Goal: Book appointment/travel/reservation

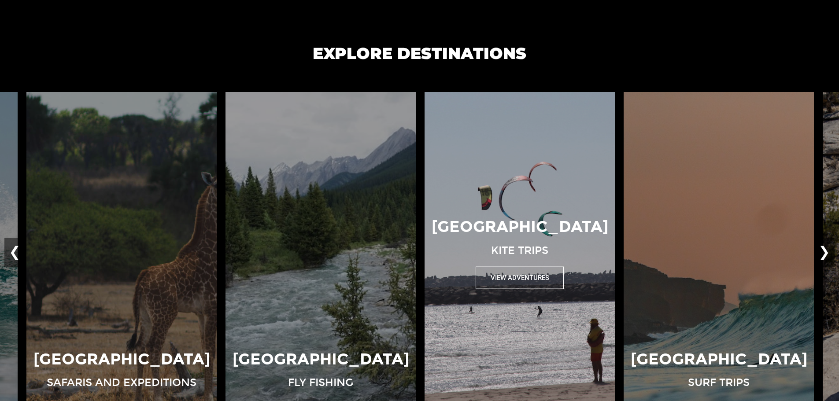
scroll to position [2076, 0]
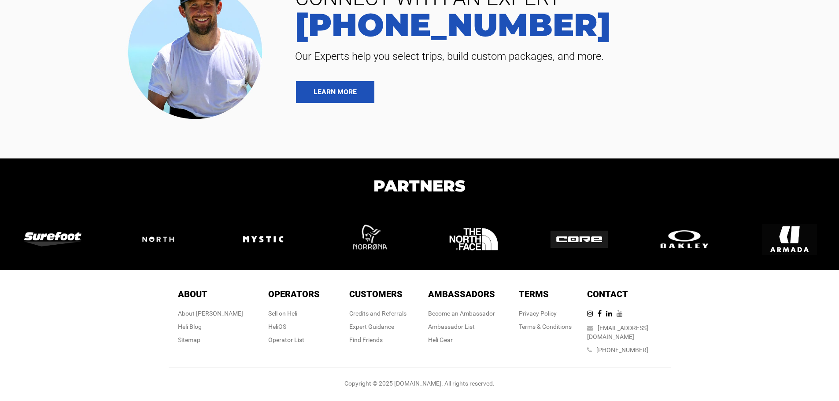
drag, startPoint x: 623, startPoint y: 322, endPoint x: 637, endPoint y: 325, distance: 14.4
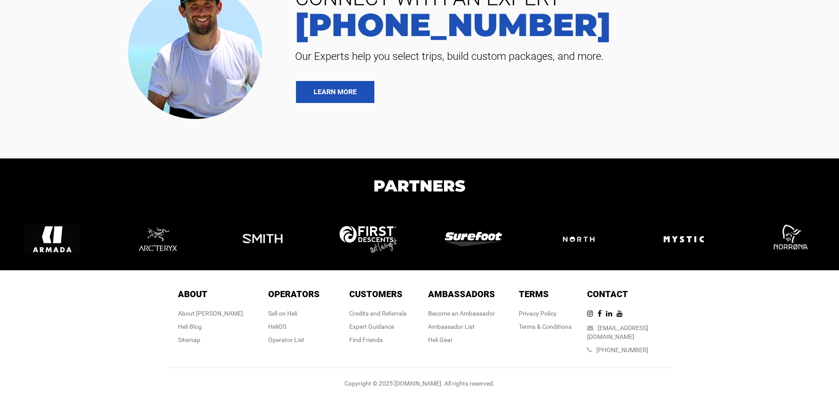
drag, startPoint x: 751, startPoint y: 256, endPoint x: 67, endPoint y: 245, distance: 683.8
click at [10, 252] on div at bounding box center [52, 239] width 105 height 31
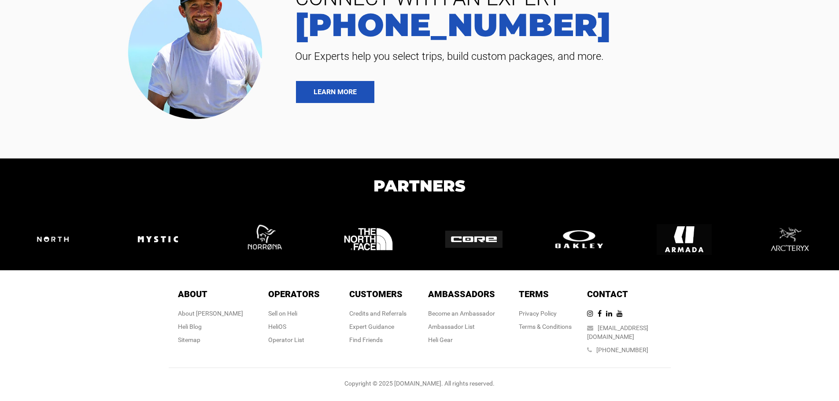
drag, startPoint x: 588, startPoint y: 264, endPoint x: 143, endPoint y: 249, distance: 445.6
click at [142, 251] on section "Partners Previous Next" at bounding box center [419, 215] width 839 height 112
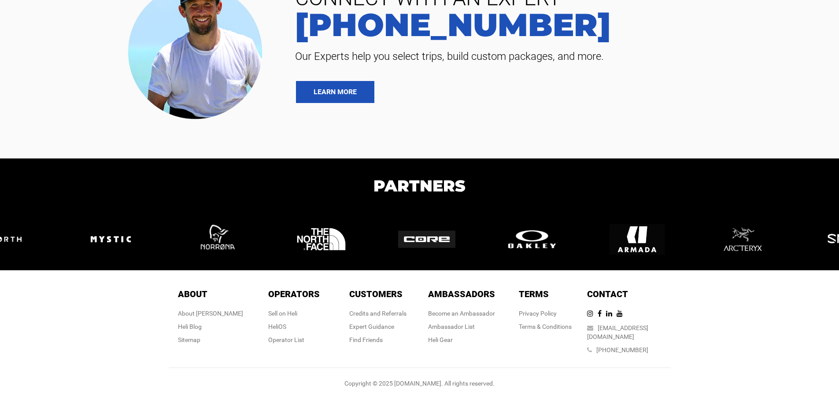
drag, startPoint x: 542, startPoint y: 239, endPoint x: 218, endPoint y: 217, distance: 324.5
click at [218, 217] on section "Partners Previous Next" at bounding box center [419, 215] width 839 height 112
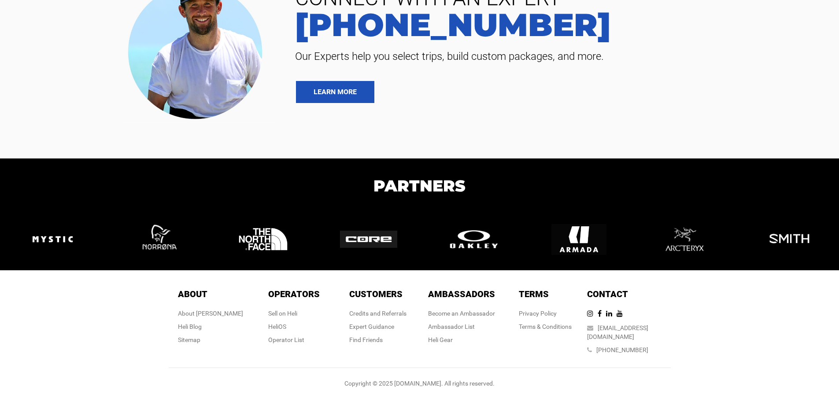
drag, startPoint x: 508, startPoint y: 246, endPoint x: 29, endPoint y: 232, distance: 479.9
click at [29, 232] on section "Partners Previous Next" at bounding box center [419, 215] width 839 height 112
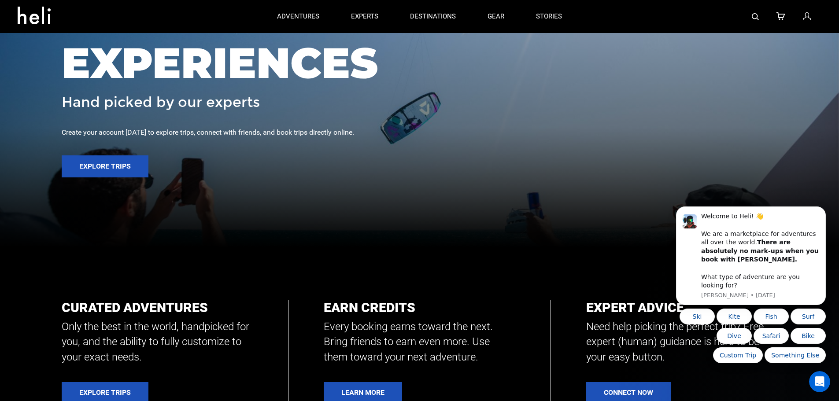
scroll to position [88, 0]
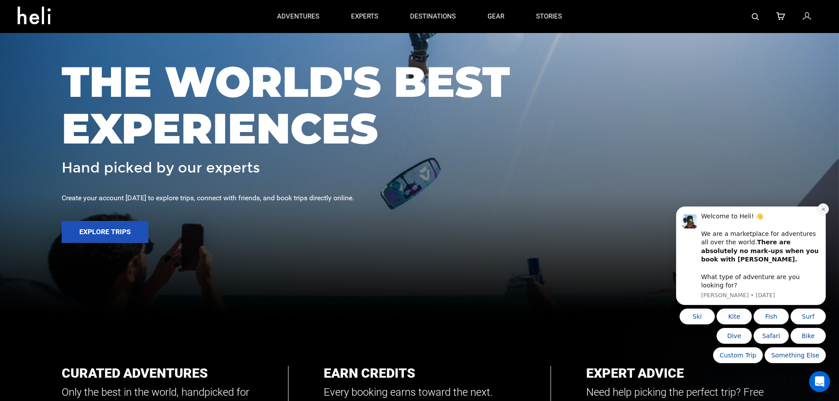
click at [821, 212] on icon "Dismiss notification" at bounding box center [823, 209] width 5 height 5
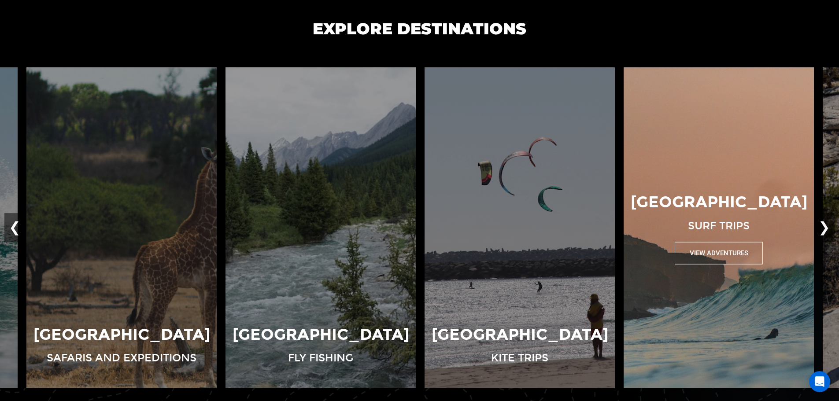
scroll to position [617, 0]
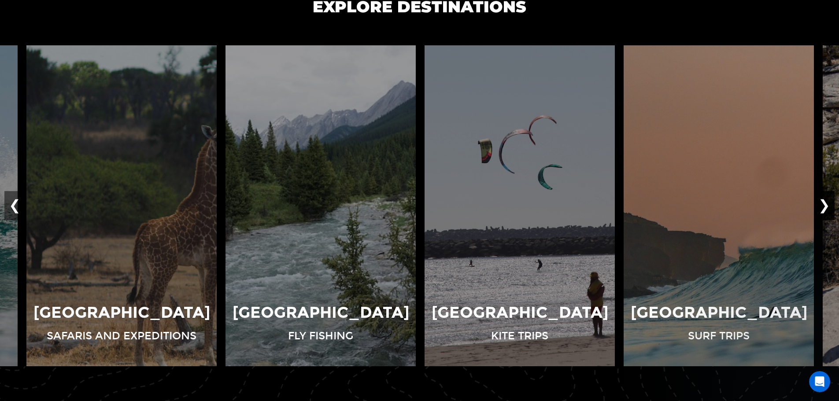
click at [829, 206] on button "❯" at bounding box center [824, 205] width 21 height 29
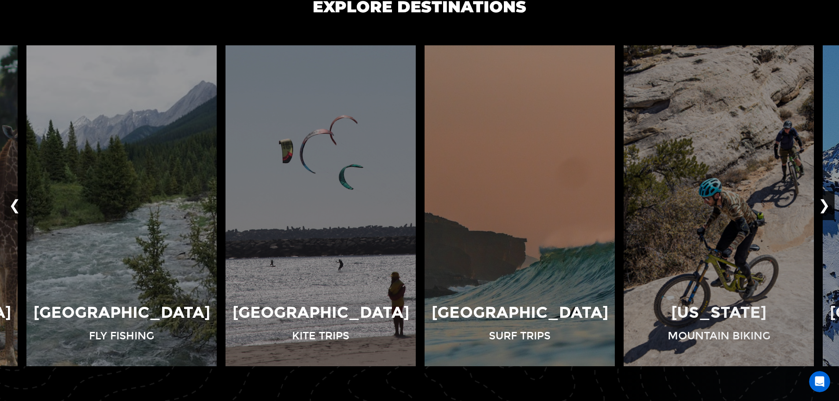
click at [829, 206] on button "❯" at bounding box center [824, 205] width 21 height 29
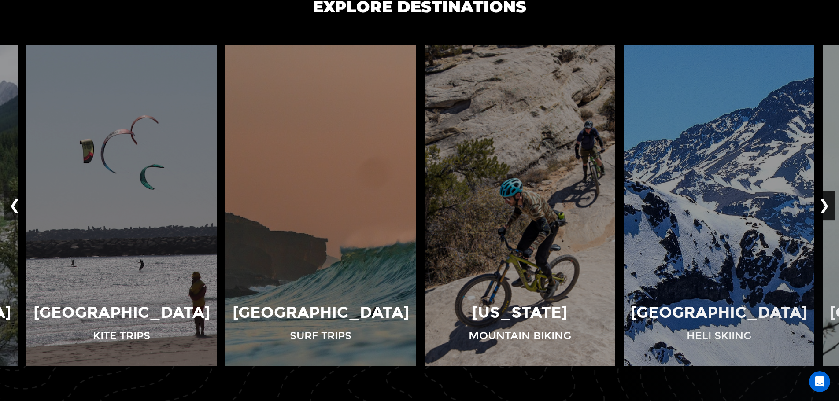
click at [829, 206] on button "❯" at bounding box center [824, 205] width 21 height 29
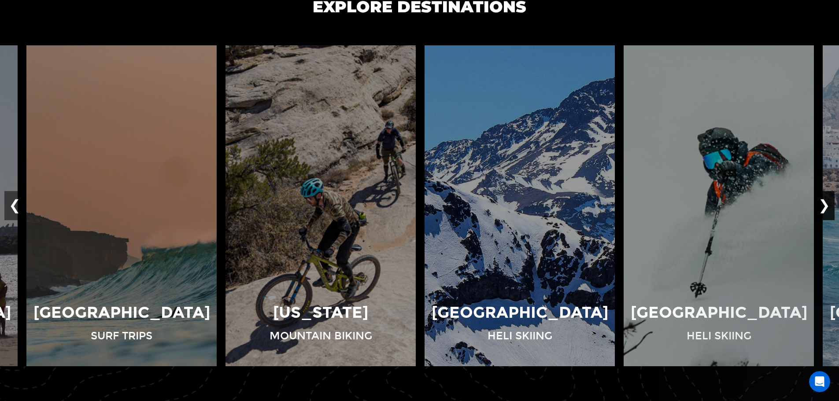
click at [829, 206] on button "❯" at bounding box center [824, 205] width 21 height 29
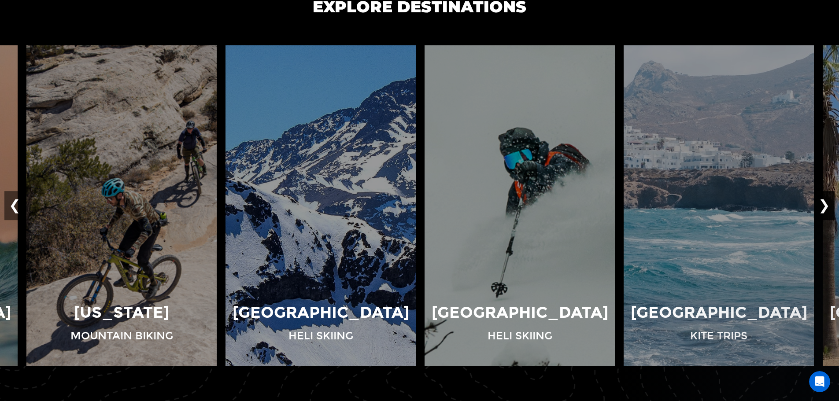
click at [828, 206] on button "❯" at bounding box center [824, 205] width 21 height 29
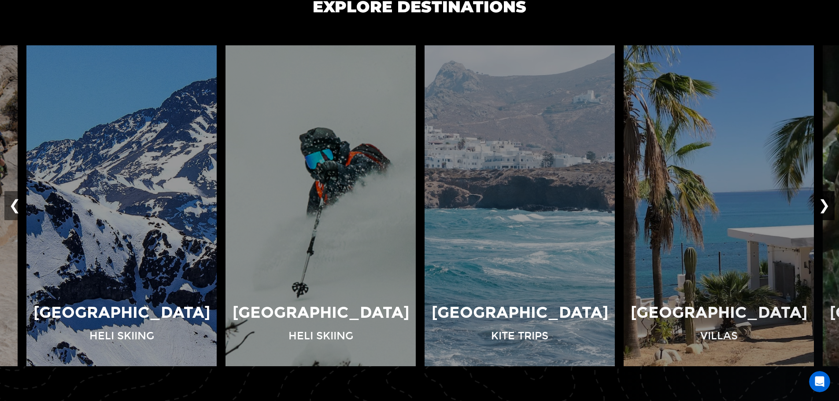
click at [828, 206] on button "❯" at bounding box center [824, 205] width 21 height 29
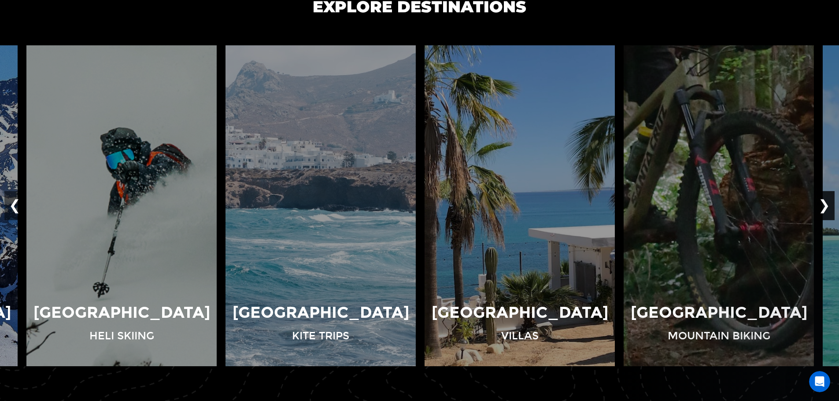
click at [828, 206] on button "❯" at bounding box center [824, 205] width 21 height 29
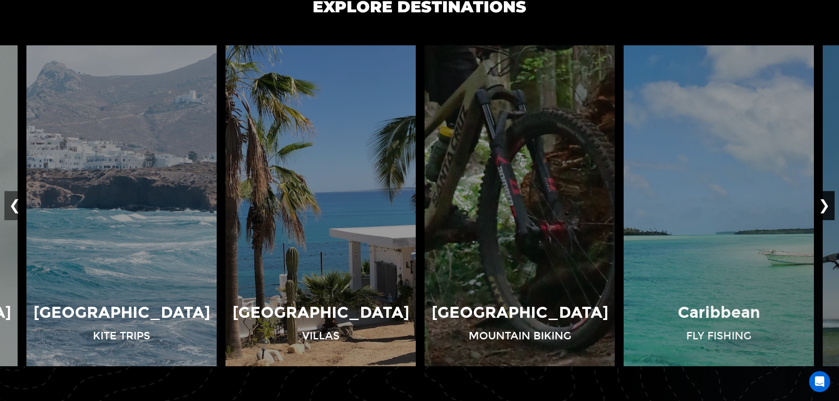
click at [828, 206] on button "❯" at bounding box center [824, 205] width 21 height 29
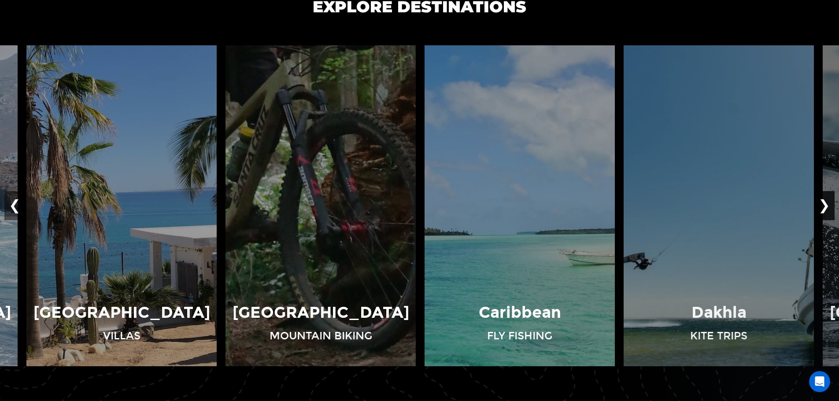
click at [828, 206] on button "❯" at bounding box center [824, 205] width 21 height 29
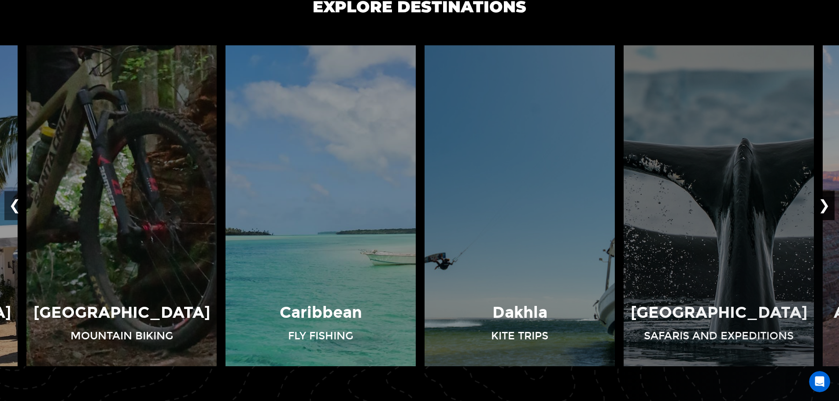
click at [826, 207] on button "❯" at bounding box center [824, 205] width 21 height 29
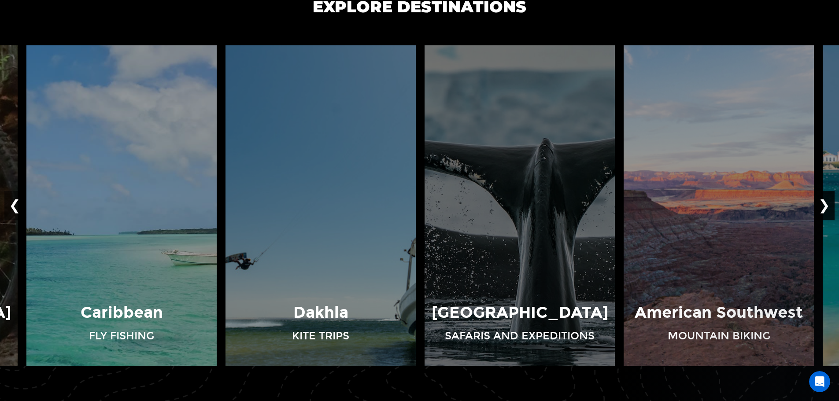
click at [826, 207] on button "❯" at bounding box center [824, 205] width 21 height 29
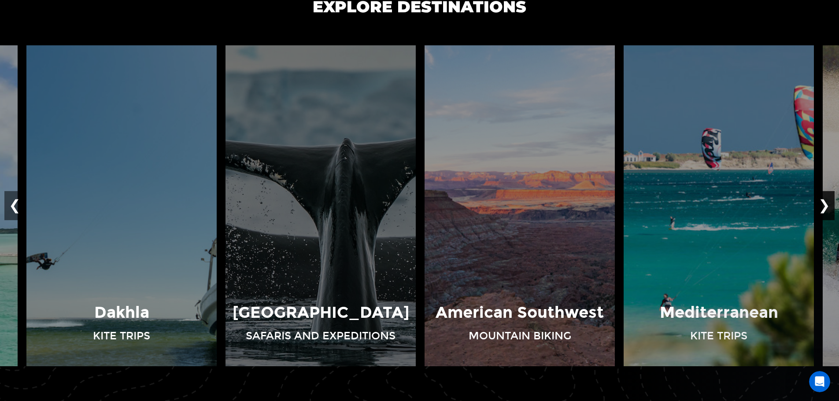
click at [826, 207] on button "❯" at bounding box center [824, 205] width 21 height 29
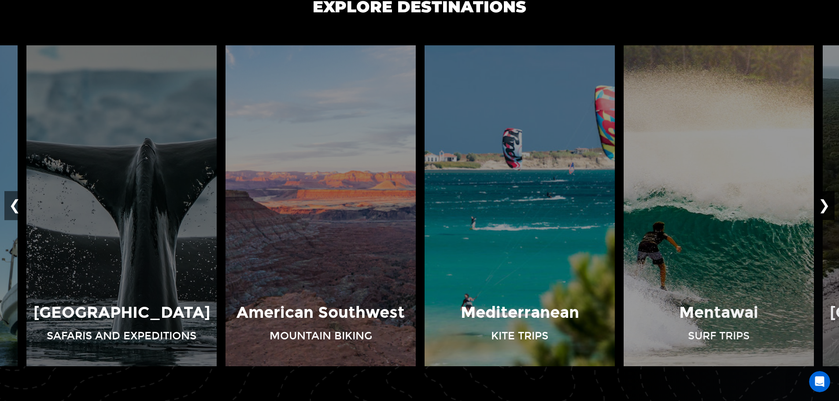
click at [826, 207] on button "❯" at bounding box center [824, 205] width 21 height 29
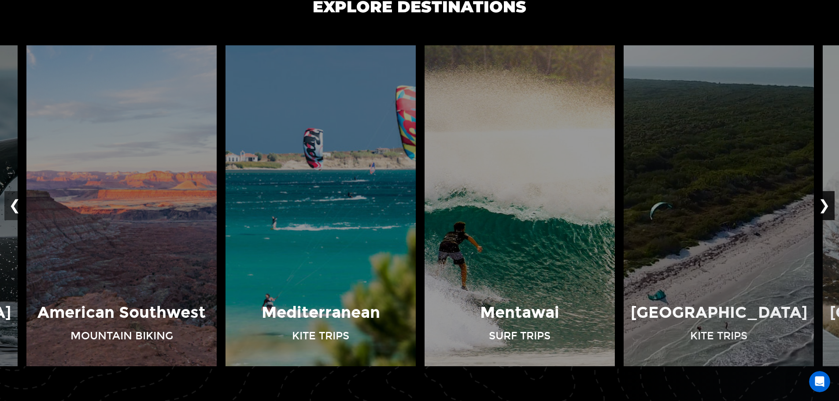
click at [826, 207] on button "❯" at bounding box center [824, 205] width 21 height 29
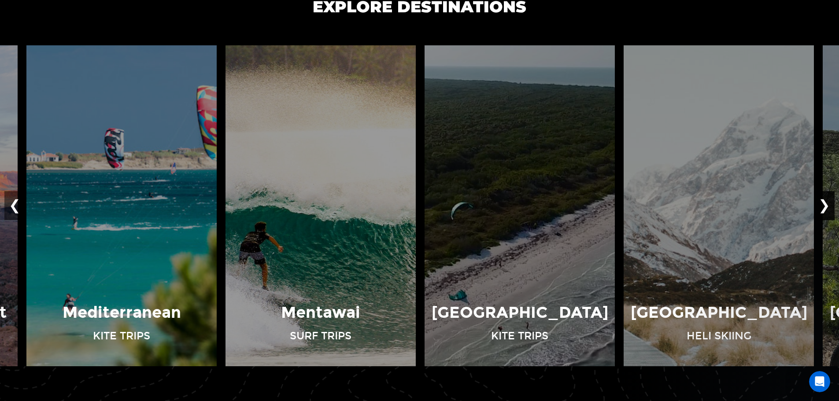
click at [826, 207] on button "❯" at bounding box center [824, 205] width 21 height 29
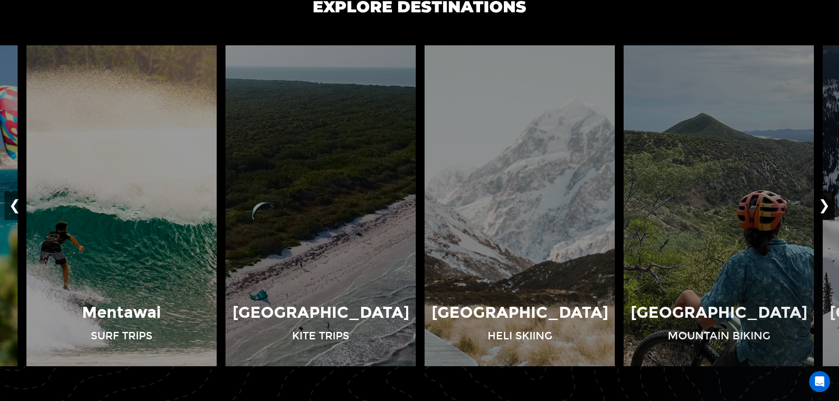
click at [826, 207] on button "❯" at bounding box center [824, 205] width 21 height 29
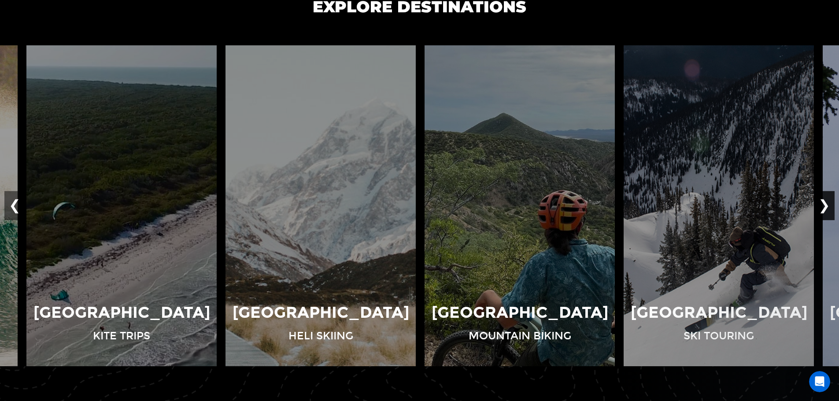
click at [826, 207] on button "❯" at bounding box center [824, 205] width 21 height 29
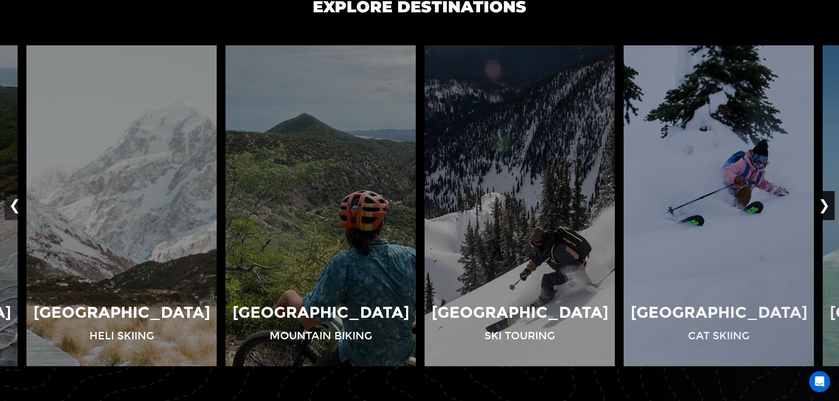
click at [826, 207] on button "❯" at bounding box center [824, 205] width 21 height 29
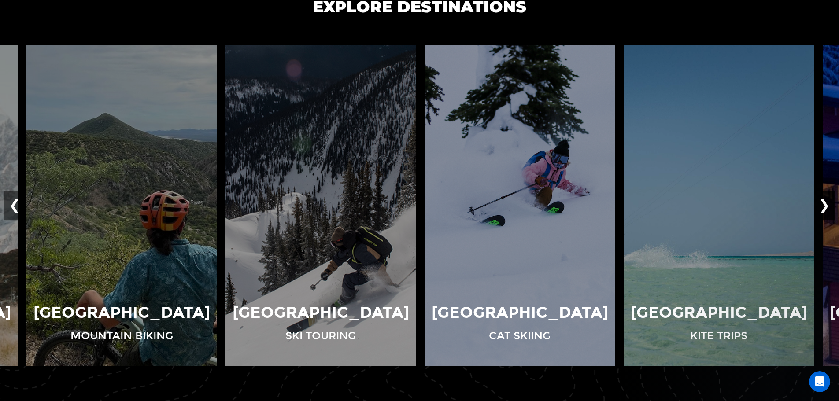
click at [826, 207] on button "❯" at bounding box center [824, 205] width 21 height 29
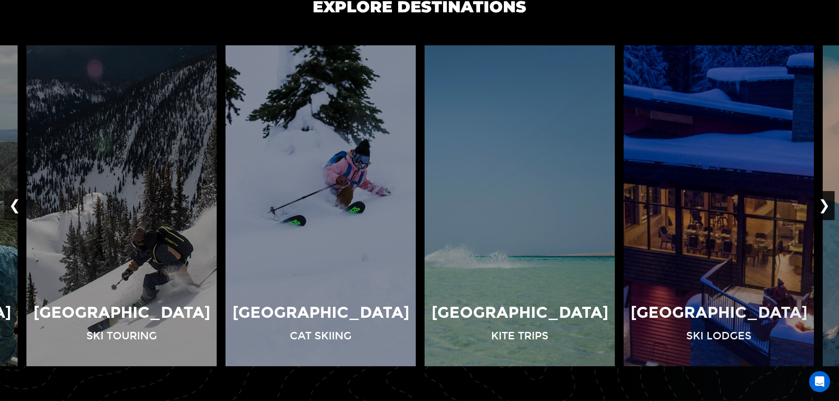
click at [826, 207] on button "❯" at bounding box center [824, 205] width 21 height 29
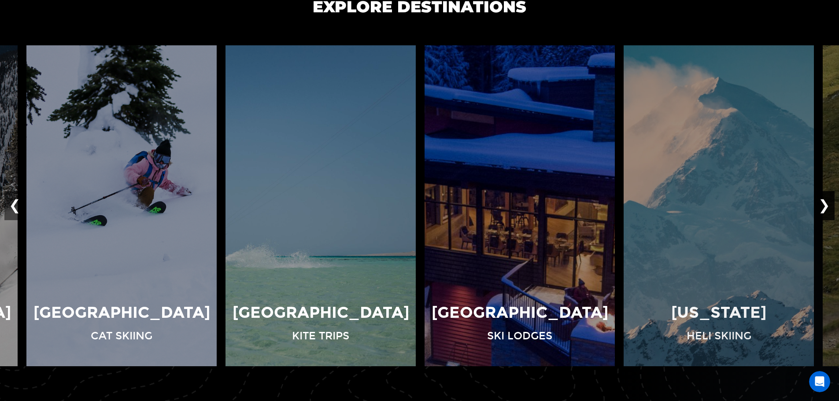
click at [826, 206] on button "❯" at bounding box center [824, 205] width 21 height 29
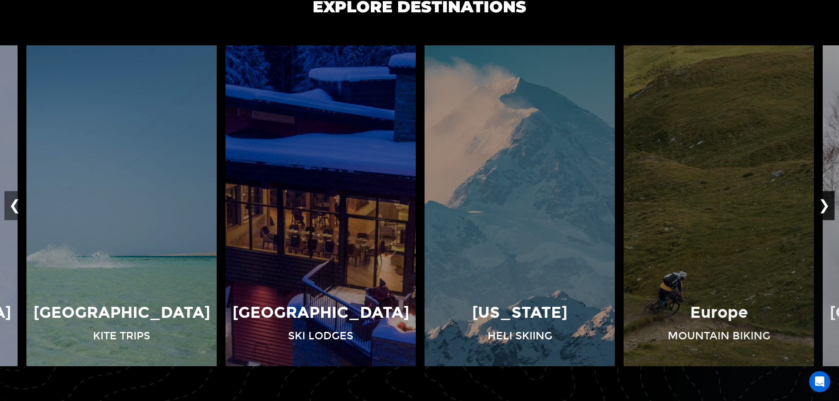
click at [826, 206] on button "❯" at bounding box center [824, 205] width 21 height 29
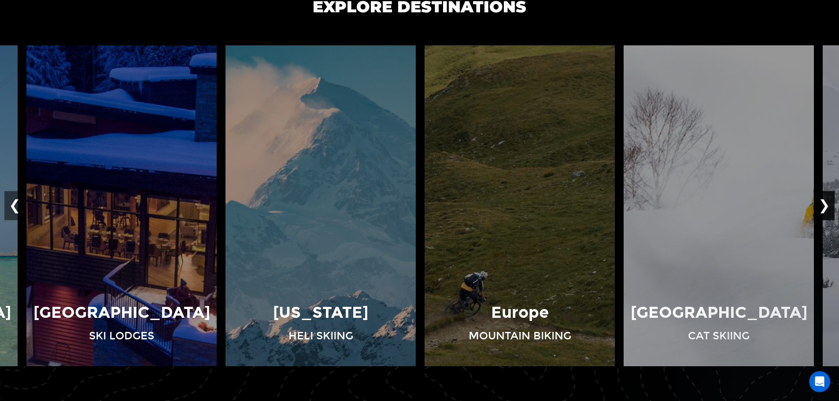
click at [826, 206] on button "❯" at bounding box center [824, 205] width 21 height 29
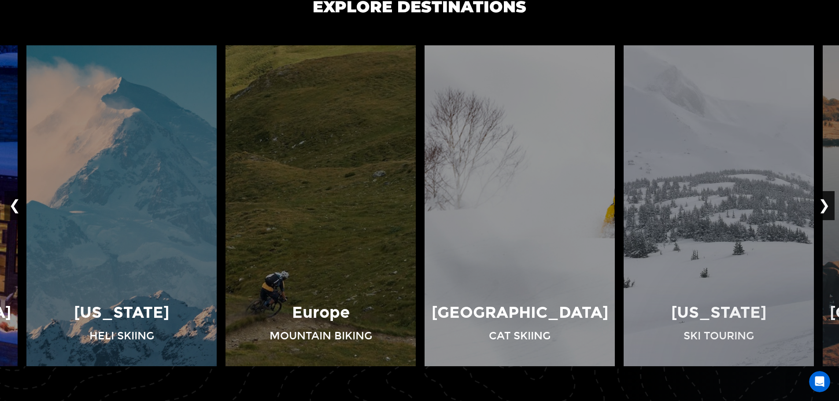
click at [826, 206] on button "❯" at bounding box center [824, 205] width 21 height 29
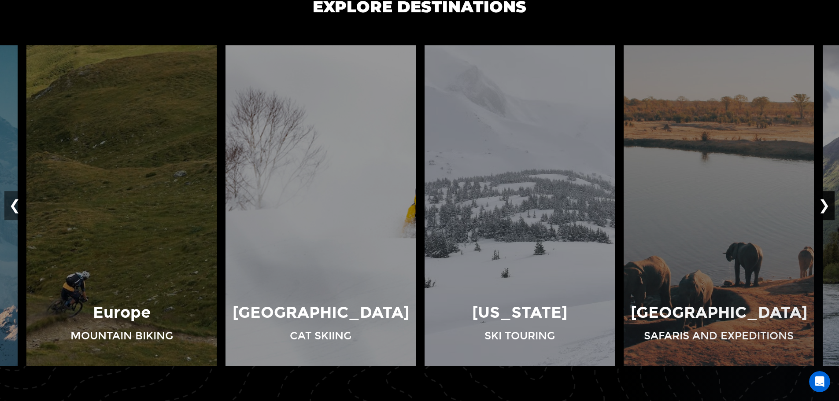
click at [826, 206] on button "❯" at bounding box center [824, 205] width 21 height 29
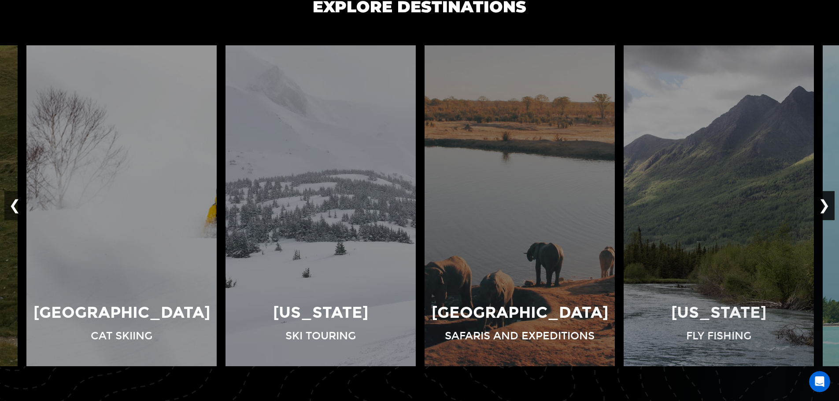
click at [826, 206] on button "❯" at bounding box center [824, 205] width 21 height 29
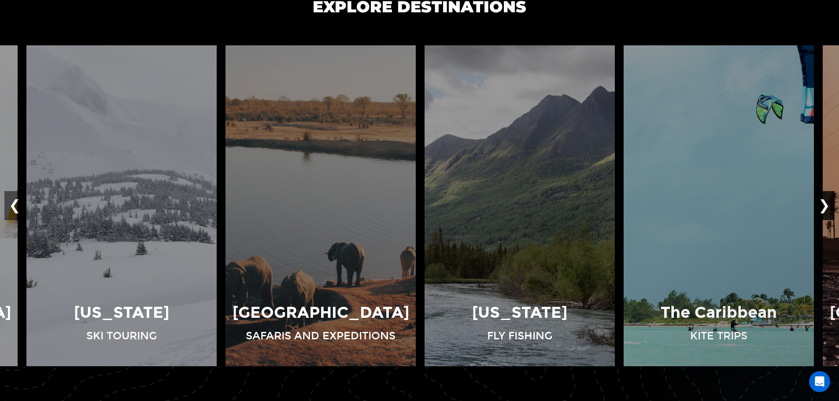
click at [826, 206] on button "❯" at bounding box center [824, 205] width 21 height 29
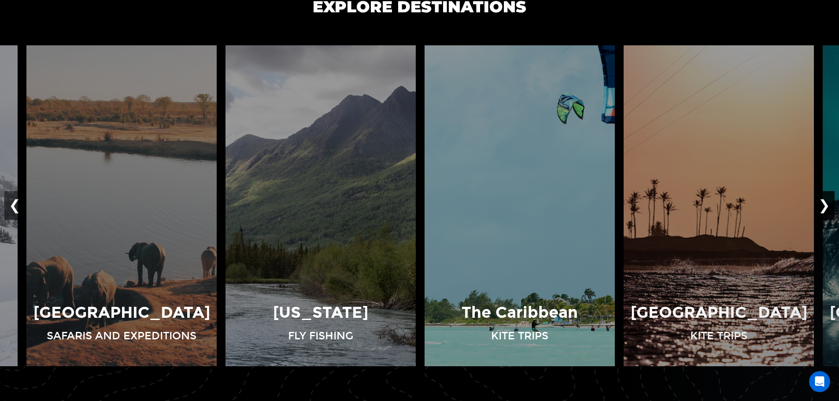
click at [826, 206] on button "❯" at bounding box center [824, 205] width 21 height 29
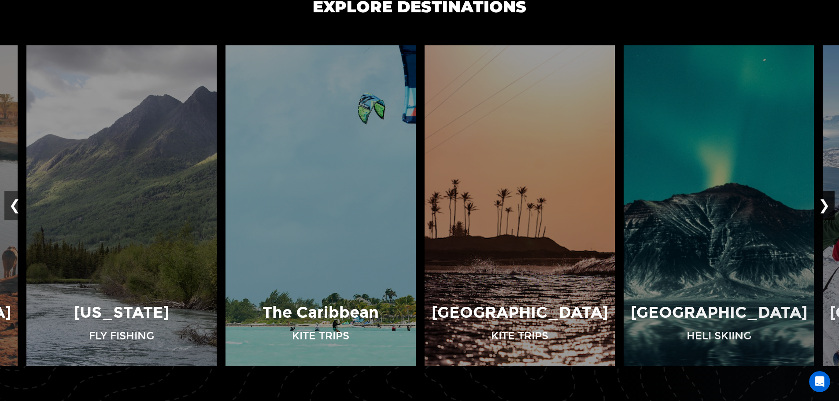
click at [826, 206] on button "❯" at bounding box center [824, 205] width 21 height 29
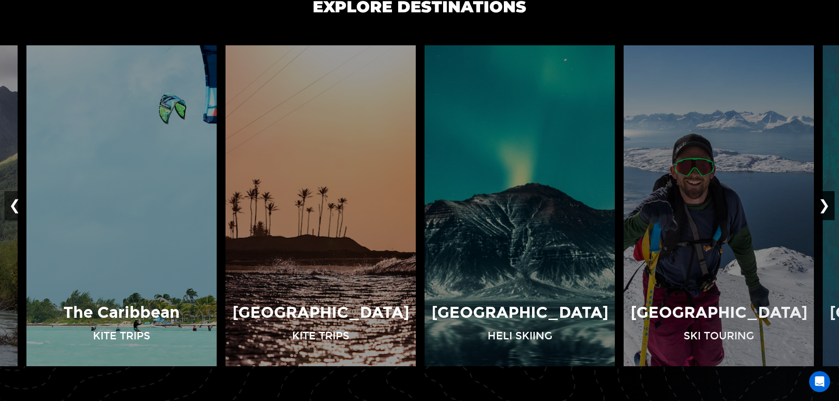
click at [826, 205] on button "❯" at bounding box center [824, 205] width 21 height 29
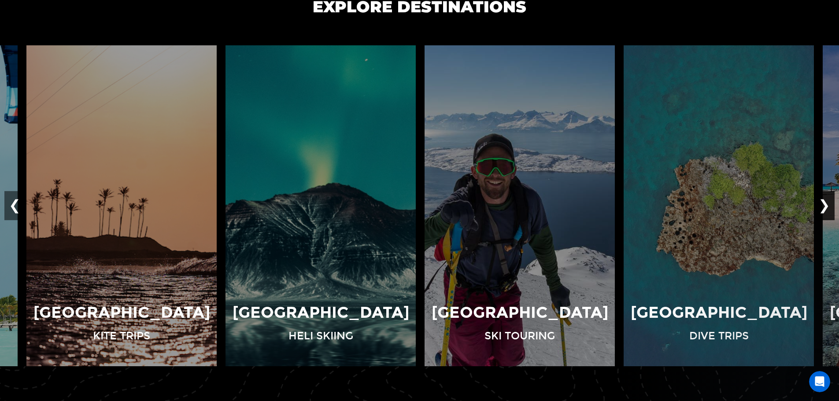
click at [826, 205] on button "❯" at bounding box center [824, 205] width 21 height 29
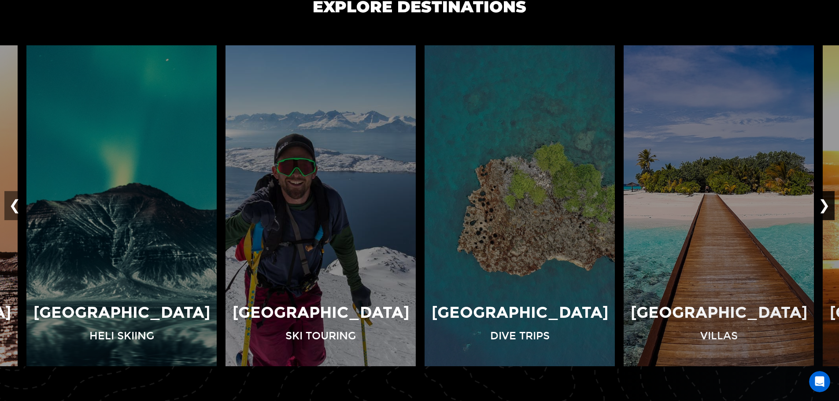
click at [826, 205] on button "❯" at bounding box center [824, 205] width 21 height 29
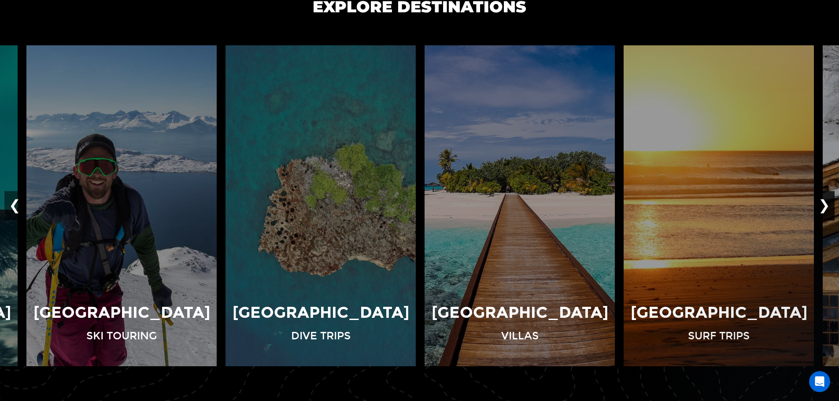
click at [826, 205] on button "❯" at bounding box center [824, 205] width 21 height 29
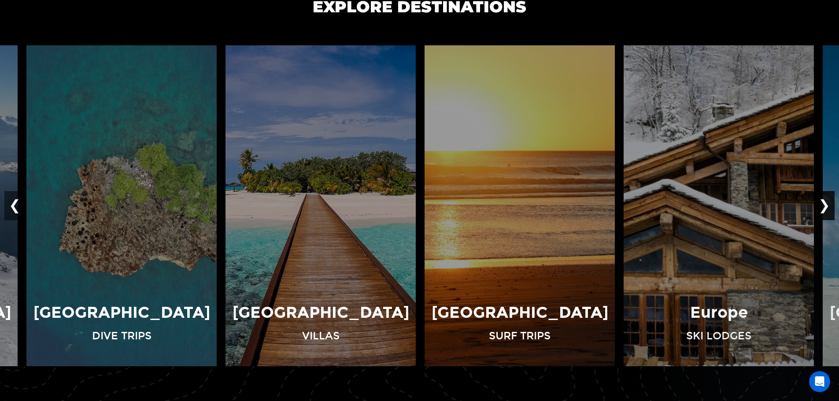
click at [826, 205] on button "❯" at bounding box center [824, 205] width 21 height 29
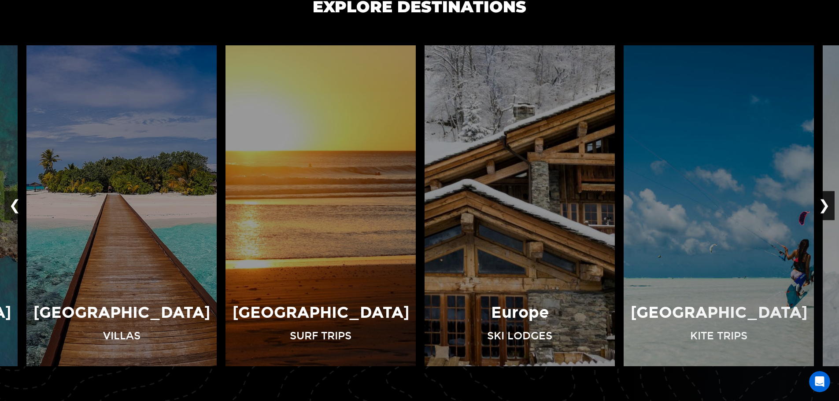
click at [826, 205] on button "❯" at bounding box center [824, 205] width 21 height 29
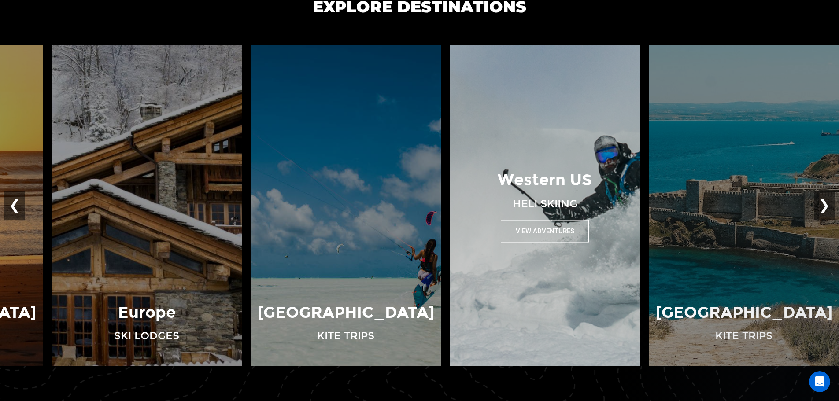
drag, startPoint x: 768, startPoint y: 208, endPoint x: 211, endPoint y: 191, distance: 556.6
click at [445, 191] on div "Western US Heli Skiing View Adventures" at bounding box center [544, 206] width 199 height 74
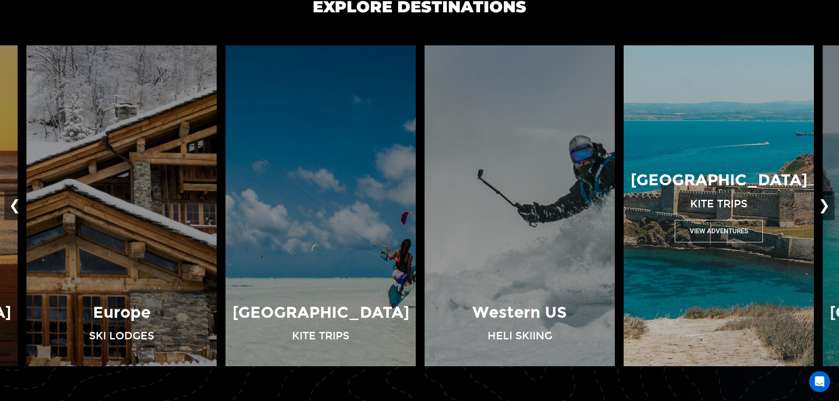
drag, startPoint x: 651, startPoint y: 219, endPoint x: 206, endPoint y: 195, distance: 445.1
click at [619, 196] on div "Turkey Kite Trips View Adventures" at bounding box center [718, 206] width 199 height 74
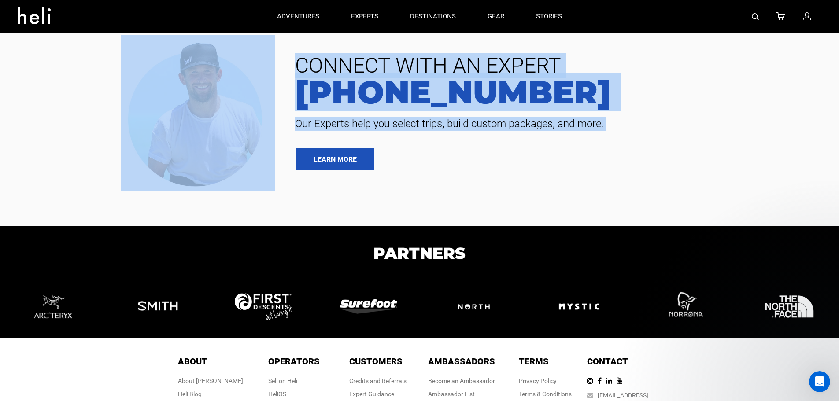
drag, startPoint x: 650, startPoint y: 214, endPoint x: 7, endPoint y: 188, distance: 644.1
click at [0, 194] on section "CONNECT WITH AN EXPERT [PHONE_NUMBER] Our Experts help you select trips, build …" at bounding box center [419, 113] width 839 height 226
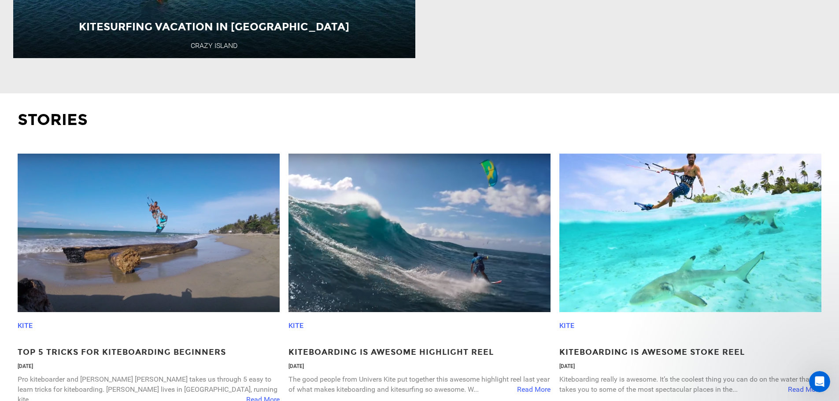
scroll to position [1471, 0]
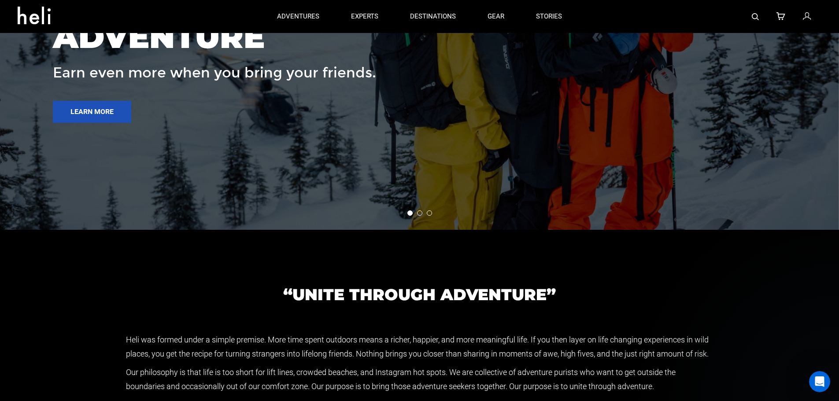
scroll to position [1437, 0]
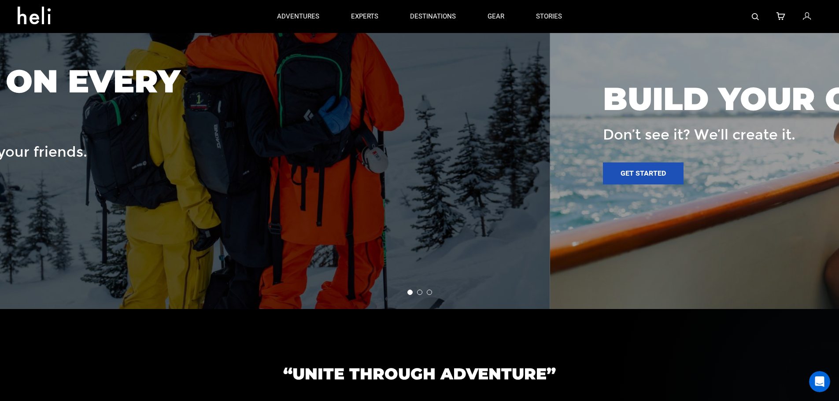
drag, startPoint x: 286, startPoint y: 211, endPoint x: 263, endPoint y: 210, distance: 23.4
click at [263, 210] on div at bounding box center [130, 128] width 839 height 361
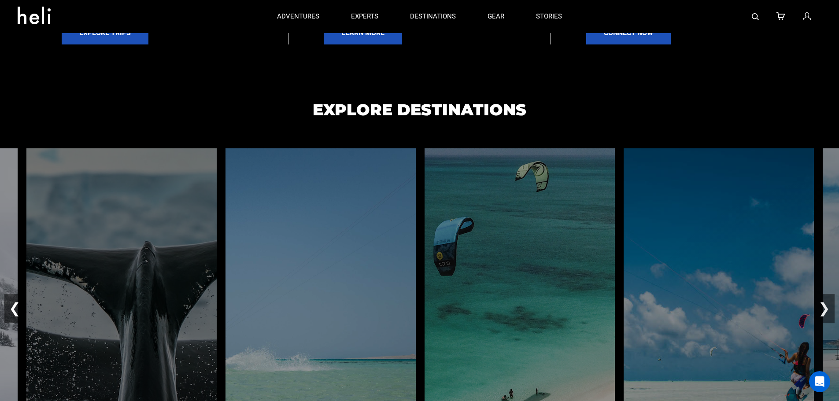
scroll to position [0, 0]
